Goal: Task Accomplishment & Management: Complete application form

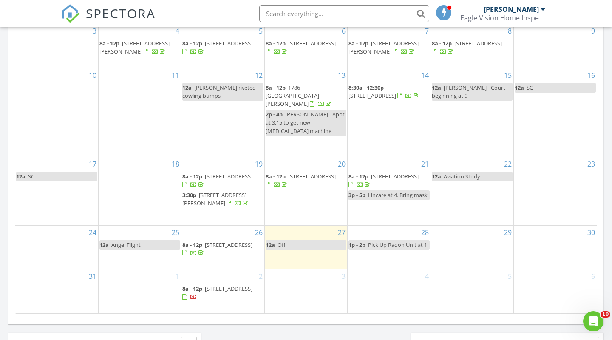
scroll to position [467, 0]
click at [473, 258] on div "29" at bounding box center [472, 247] width 82 height 44
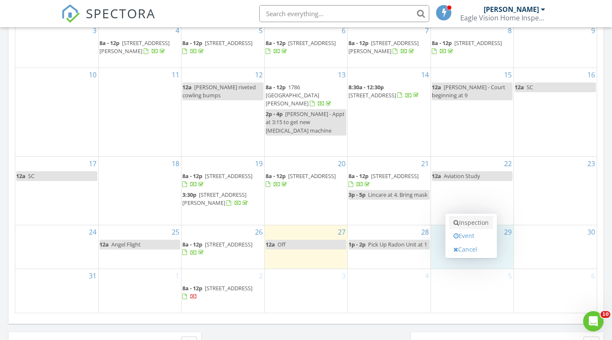
click at [471, 226] on link "Inspection" at bounding box center [471, 223] width 44 height 14
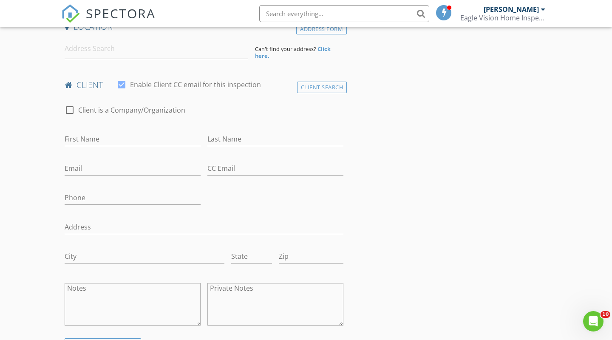
scroll to position [204, 0]
click at [98, 128] on div "First Name" at bounding box center [133, 140] width 136 height 28
type input "[PERSON_NAME]"
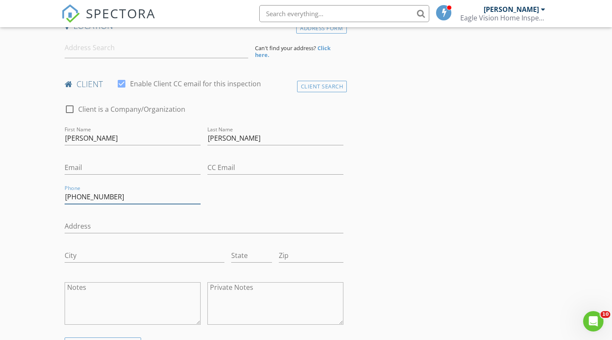
type input "[PHONE_NUMBER]"
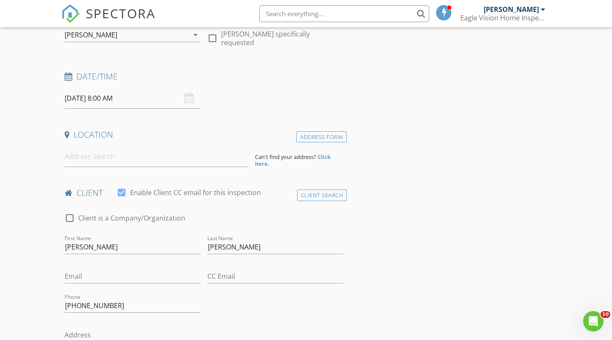
scroll to position [94, 0]
click at [106, 157] on input at bounding box center [157, 157] width 184 height 21
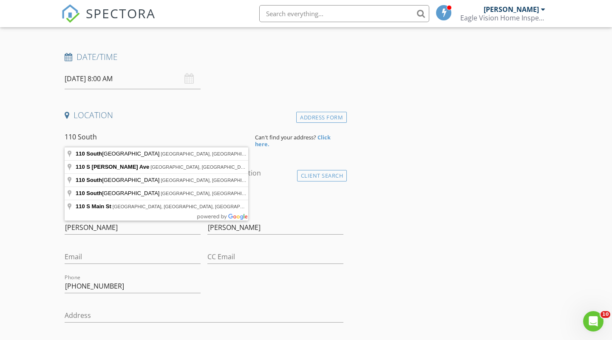
scroll to position [133, 0]
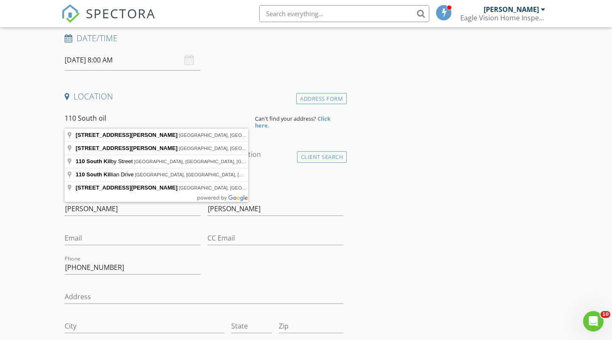
type input "[STREET_ADDRESS][PERSON_NAME]"
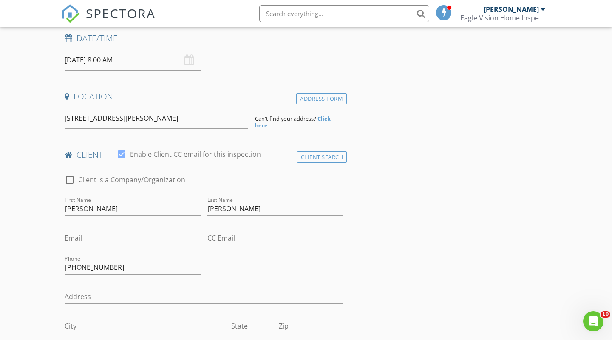
drag, startPoint x: 27, startPoint y: 156, endPoint x: 92, endPoint y: 147, distance: 65.6
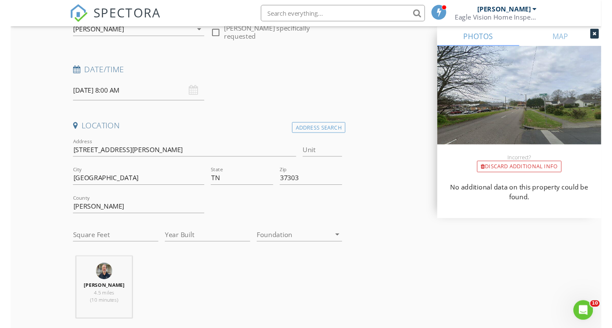
scroll to position [66, 0]
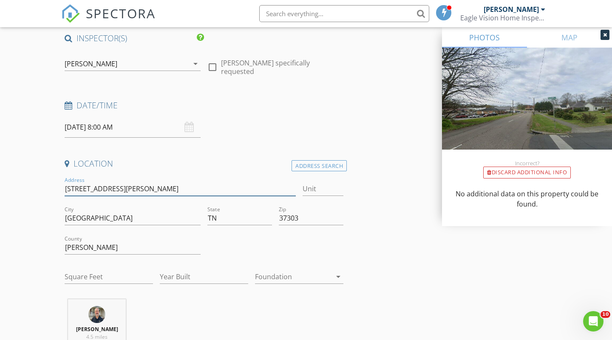
drag, startPoint x: 118, startPoint y: 188, endPoint x: 61, endPoint y: 191, distance: 57.5
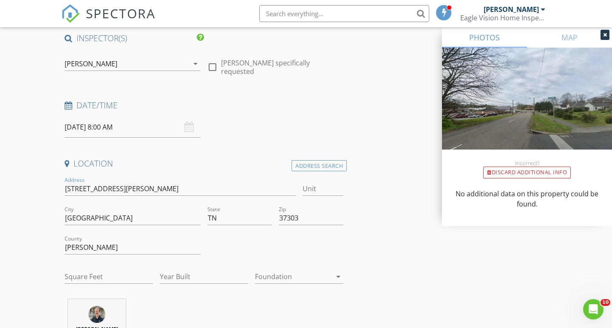
click at [77, 277] on input "Square Feet" at bounding box center [109, 277] width 88 height 14
type input "1421"
click at [202, 276] on input "Year Built" at bounding box center [204, 277] width 88 height 14
type input "1923"
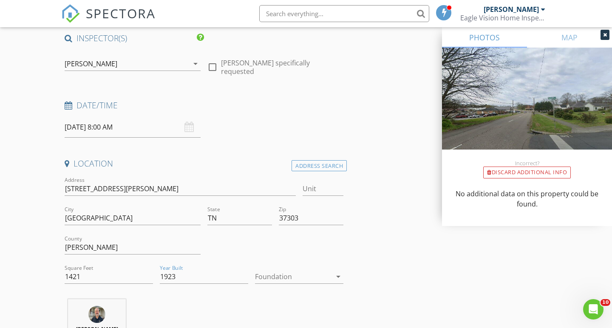
click at [306, 277] on div at bounding box center [293, 277] width 77 height 14
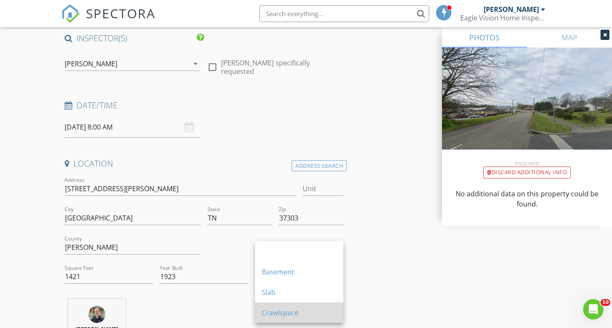
click at [281, 318] on div "Crawlspace" at bounding box center [299, 313] width 75 height 20
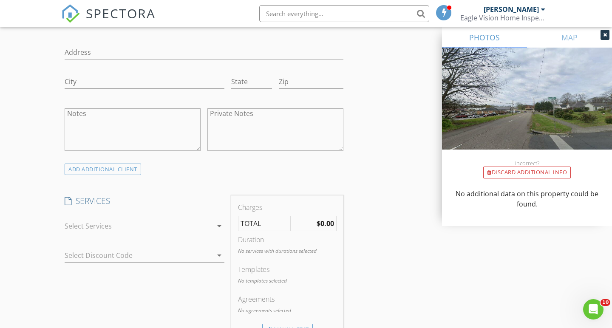
scroll to position [556, 0]
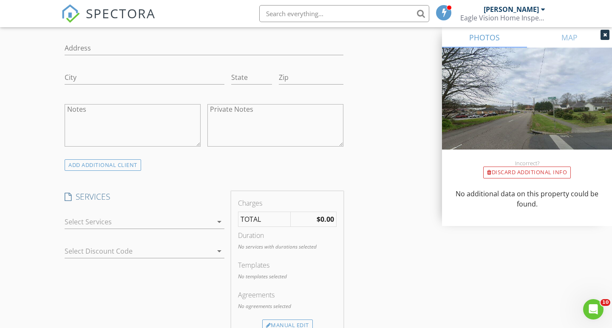
click at [122, 224] on div at bounding box center [139, 222] width 148 height 14
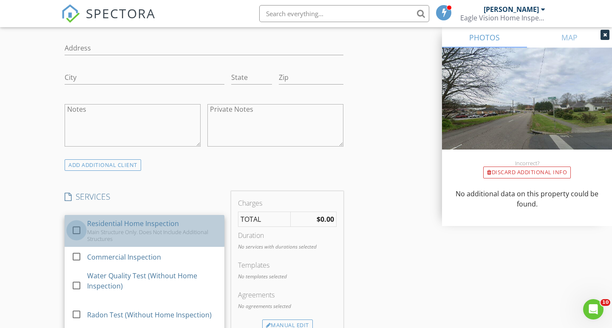
click at [78, 226] on div at bounding box center [76, 230] width 14 height 14
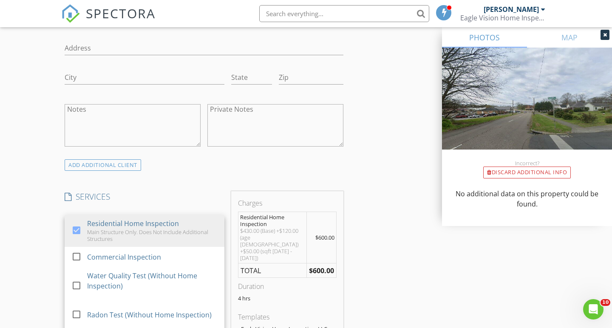
click at [39, 147] on div "New Inspection Click here to use the New Order Form INSPECTOR(S) check_box [PER…" at bounding box center [306, 263] width 612 height 1538
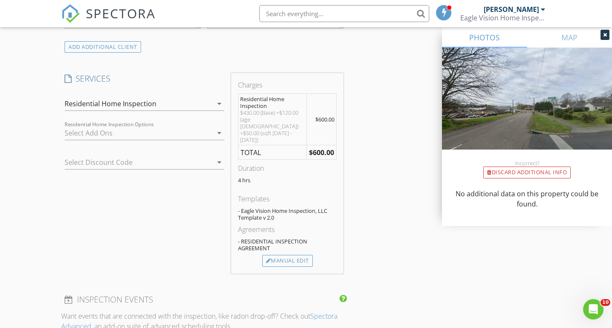
scroll to position [674, 0]
click at [286, 255] on div "Manual Edit" at bounding box center [287, 261] width 51 height 12
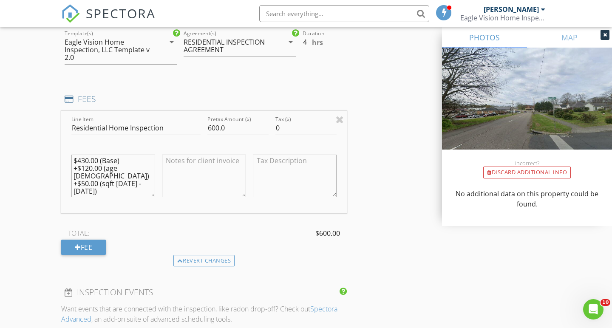
scroll to position [733, 0]
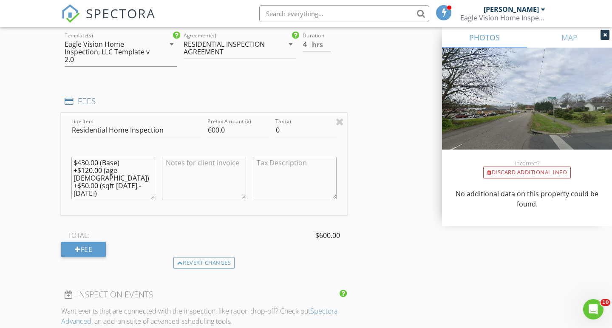
click at [30, 108] on div "New Inspection Click here to use the New Order Form INSPECTOR(S) check_box [PER…" at bounding box center [306, 112] width 612 height 1593
click at [198, 169] on textarea at bounding box center [204, 178] width 84 height 43
type textarea "$120 Discount"
click at [218, 129] on input "600.0" at bounding box center [237, 130] width 61 height 14
type input "480.0"
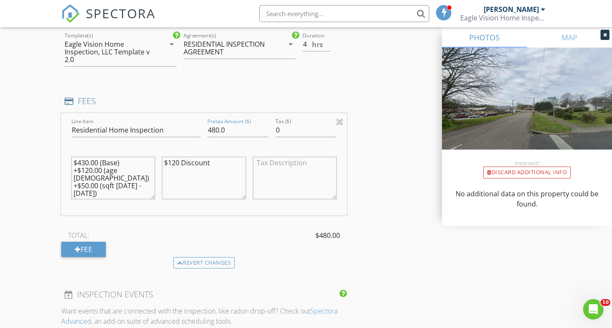
click at [31, 131] on div "New Inspection Click here to use the New Order Form INSPECTOR(S) check_box [PER…" at bounding box center [306, 112] width 612 height 1593
click at [186, 168] on textarea "$120 Discount" at bounding box center [204, 178] width 84 height 43
type textarea "$120 Discount First time home buyers"
click at [32, 119] on div "New Inspection Click here to use the New Order Form INSPECTOR(S) check_box [PER…" at bounding box center [306, 112] width 612 height 1593
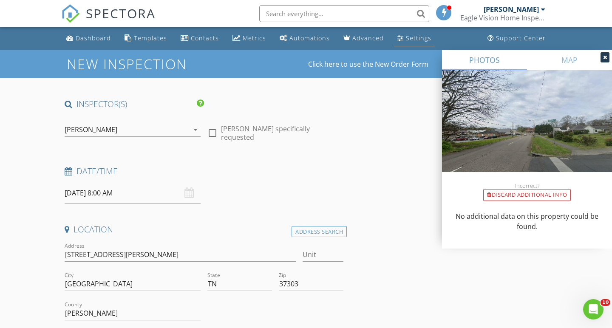
scroll to position [0, 0]
